Goal: Task Accomplishment & Management: Use online tool/utility

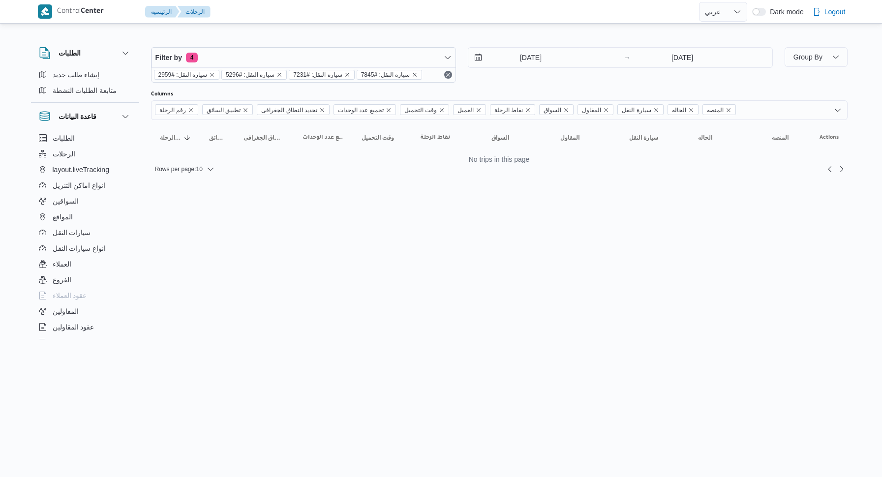
select select "ar"
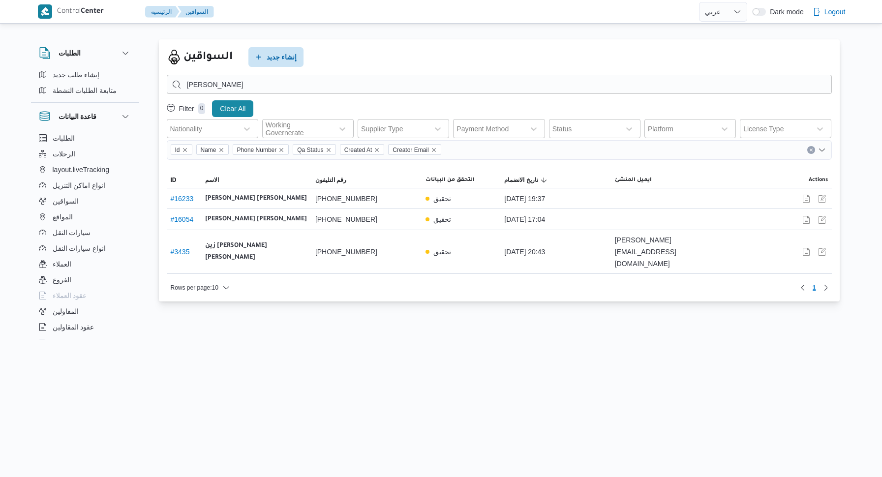
select select "ar"
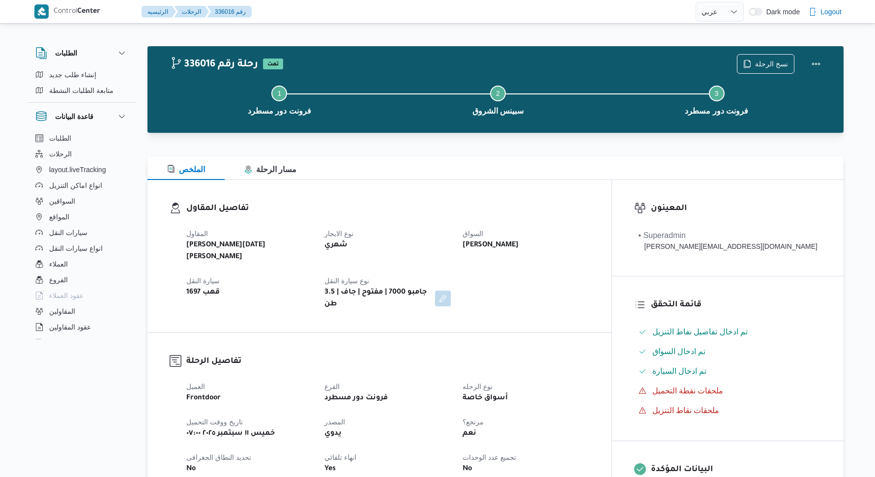
select select "ar"
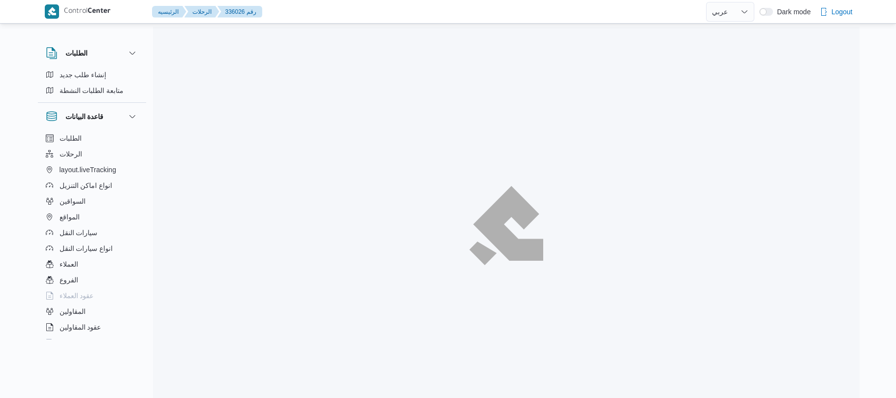
select select "ar"
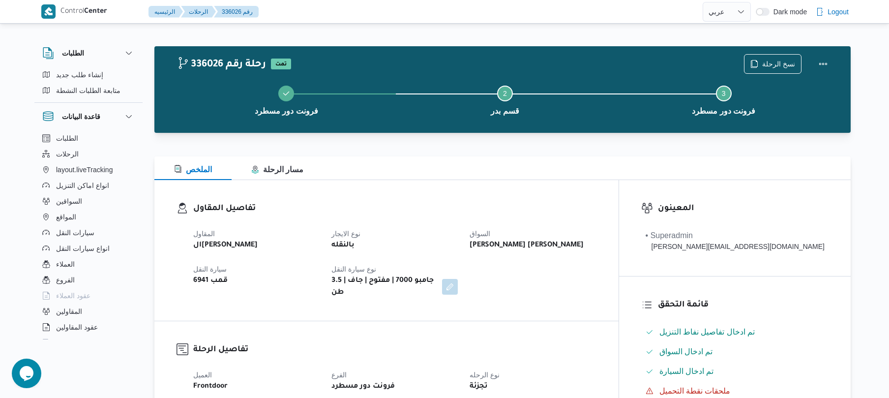
drag, startPoint x: 466, startPoint y: 205, endPoint x: 552, endPoint y: 227, distance: 88.5
click at [552, 228] on dt "السواق" at bounding box center [533, 234] width 126 height 12
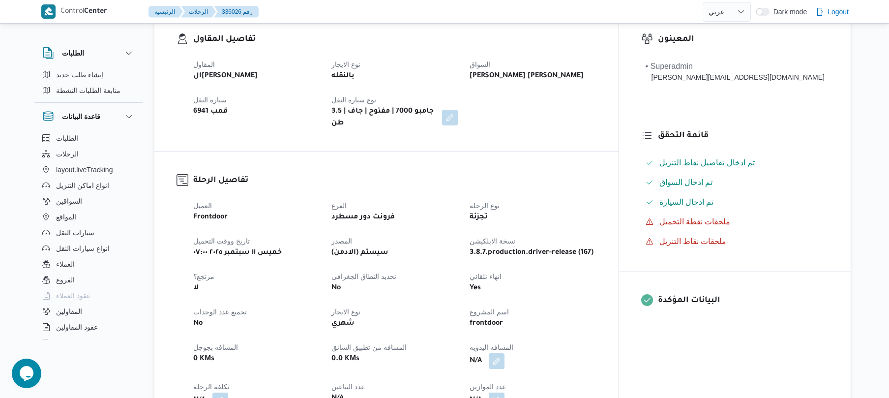
scroll to position [315, 0]
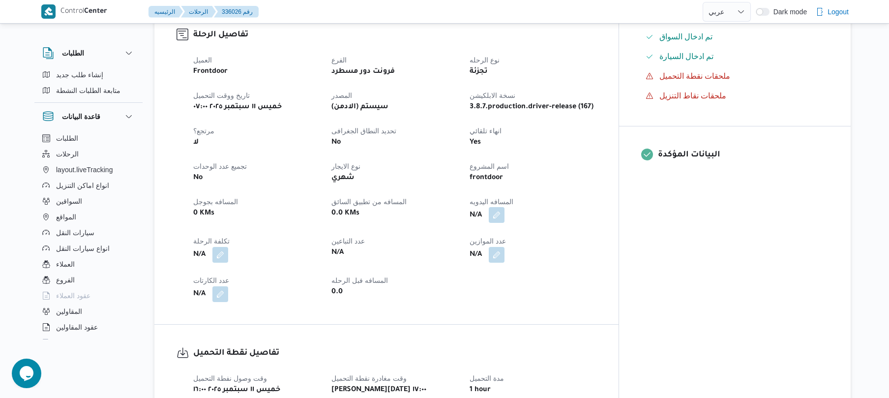
click at [505, 208] on button "button" at bounding box center [497, 215] width 16 height 16
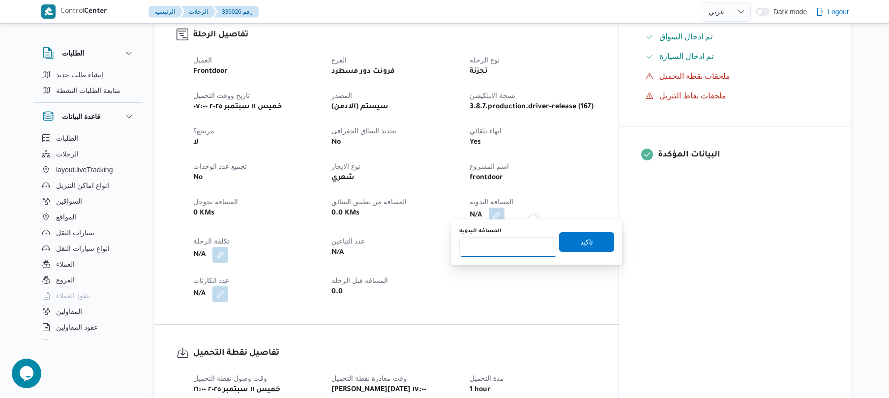
click at [512, 246] on input "المسافه اليدويه" at bounding box center [508, 247] width 98 height 20
type input "120"
click at [604, 248] on span "تاكيد" at bounding box center [586, 242] width 55 height 20
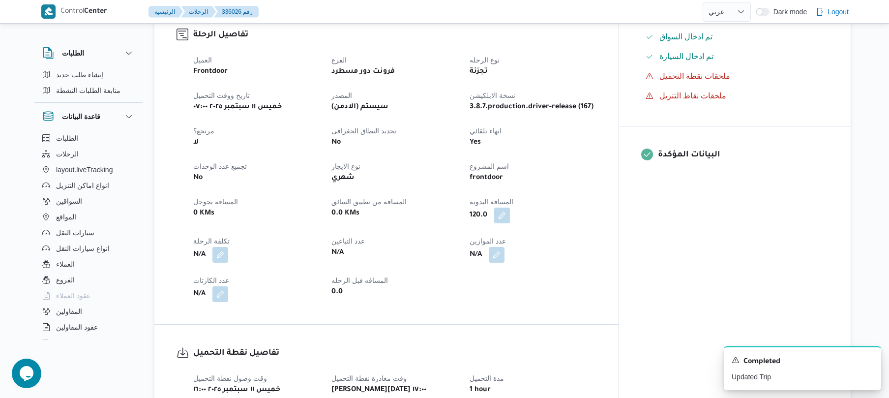
click at [596, 197] on dt "المسافه اليدويه" at bounding box center [533, 202] width 126 height 12
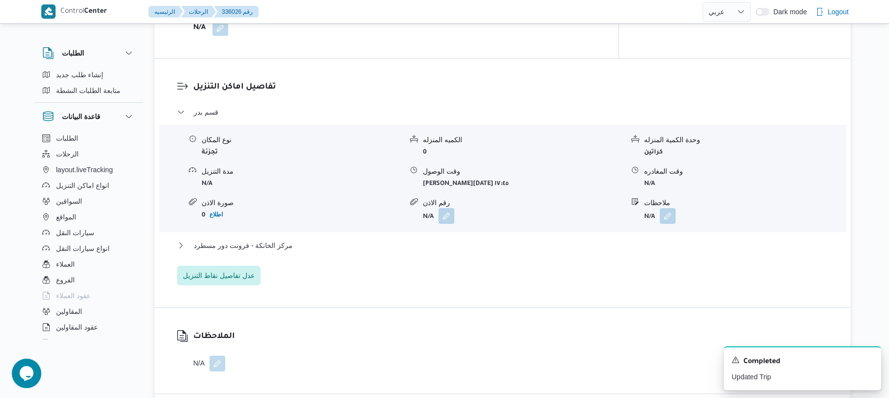
scroll to position [760, 0]
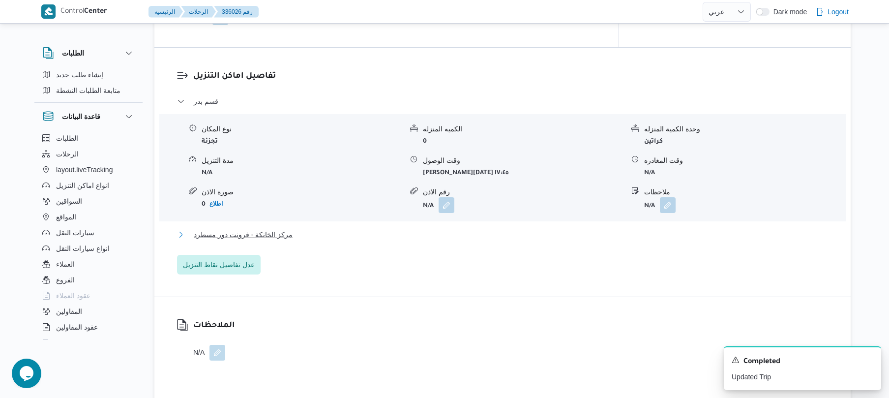
click at [535, 229] on button "مركز الخانكة - فرونت دور مسطرد" at bounding box center [503, 235] width 652 height 12
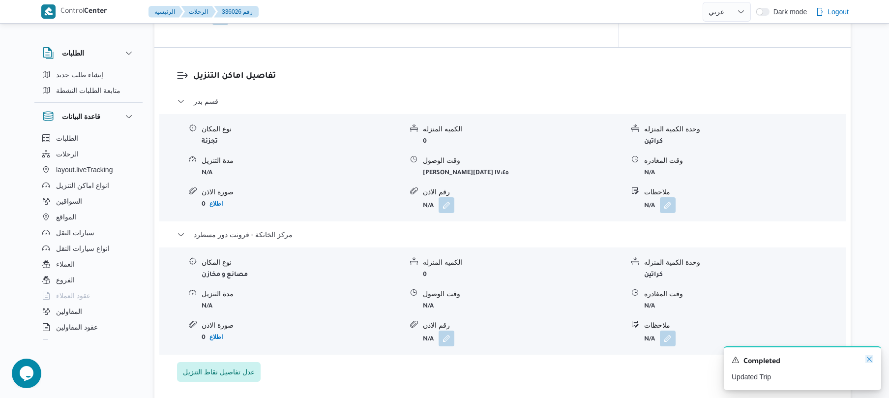
click at [871, 359] on icon "Dismiss toast" at bounding box center [870, 359] width 8 height 8
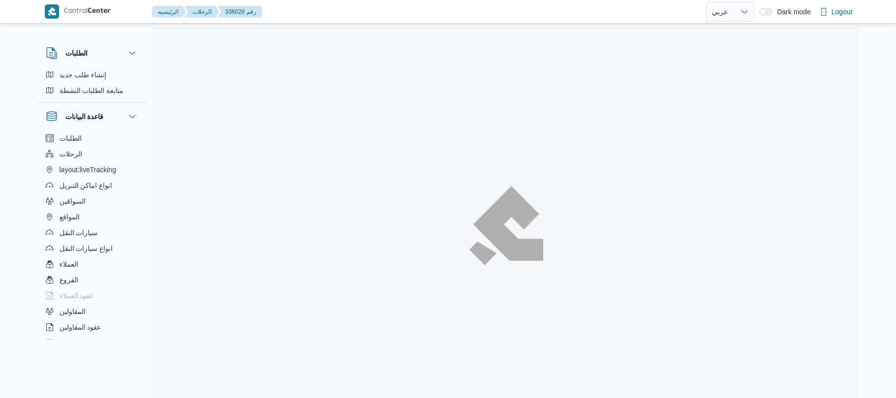
select select "ar"
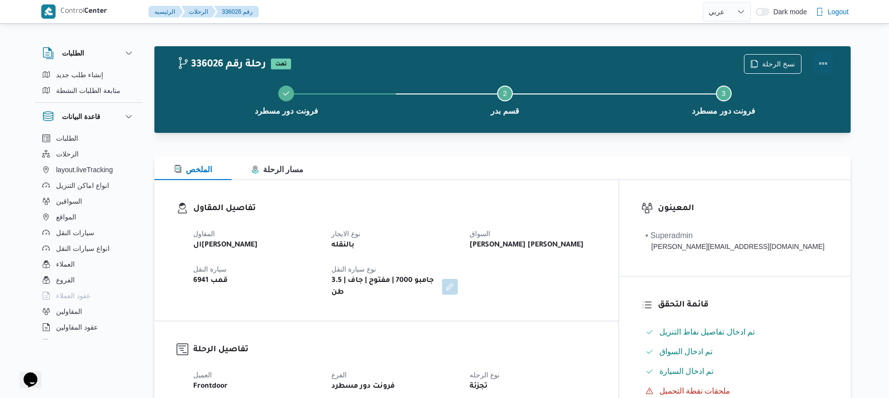
click at [829, 71] on button "Actions" at bounding box center [823, 64] width 20 height 20
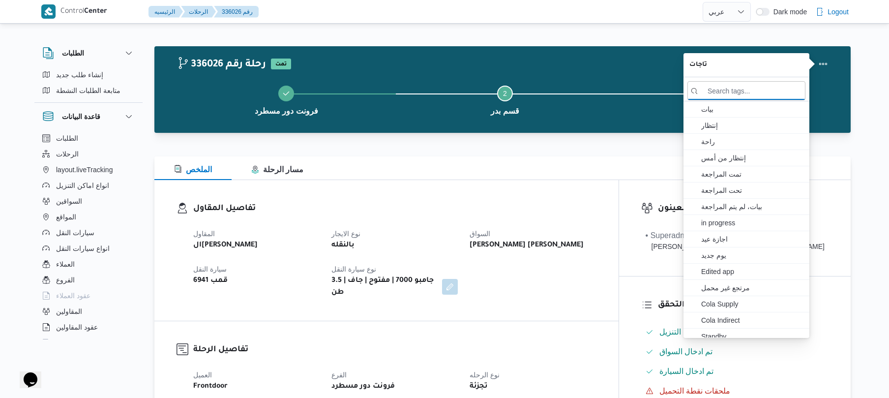
click at [591, 109] on button "Step 2 is incomplete 2 قسم بدر" at bounding box center [505, 99] width 219 height 51
